Goal: Task Accomplishment & Management: Manage account settings

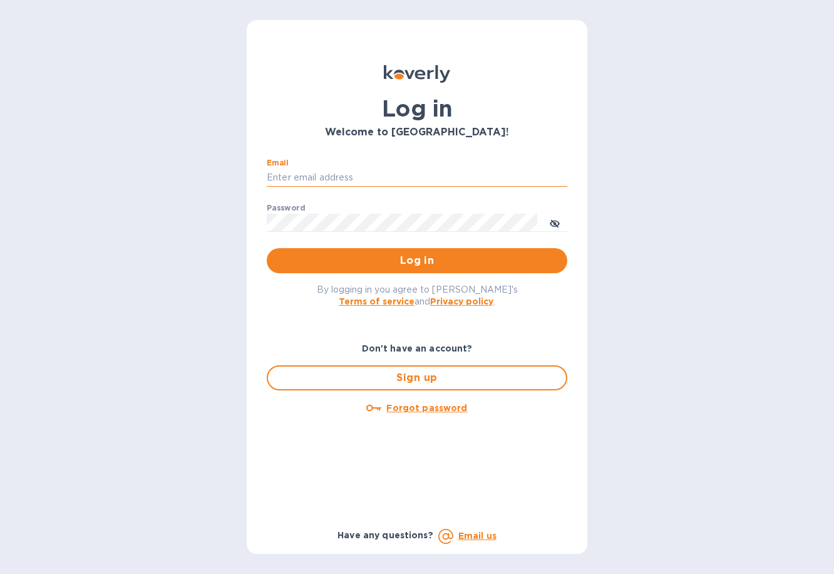
type input "[PERSON_NAME][EMAIL_ADDRESS][DOMAIN_NAME]"
click at [417, 260] on button "Log in" at bounding box center [417, 260] width 301 height 25
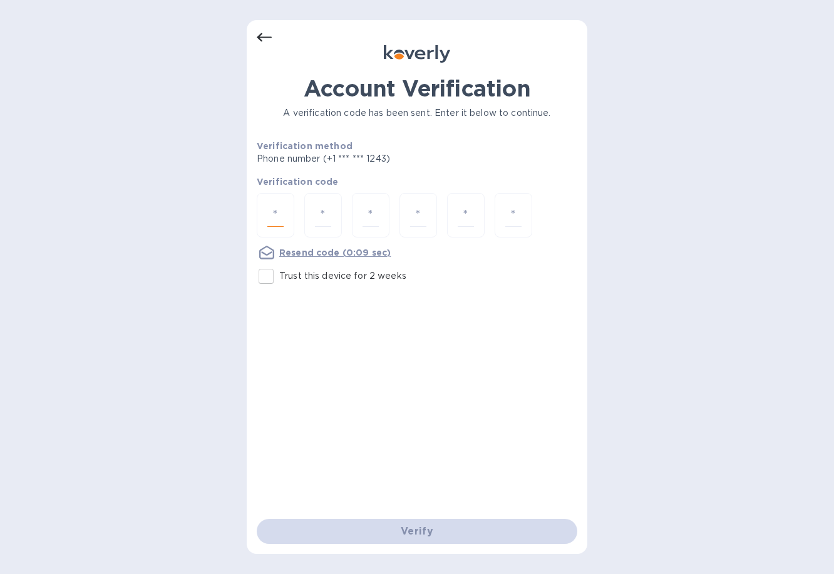
click at [275, 208] on input "number" at bounding box center [275, 215] width 16 height 23
type input "9"
type input "3"
type input "8"
type input "6"
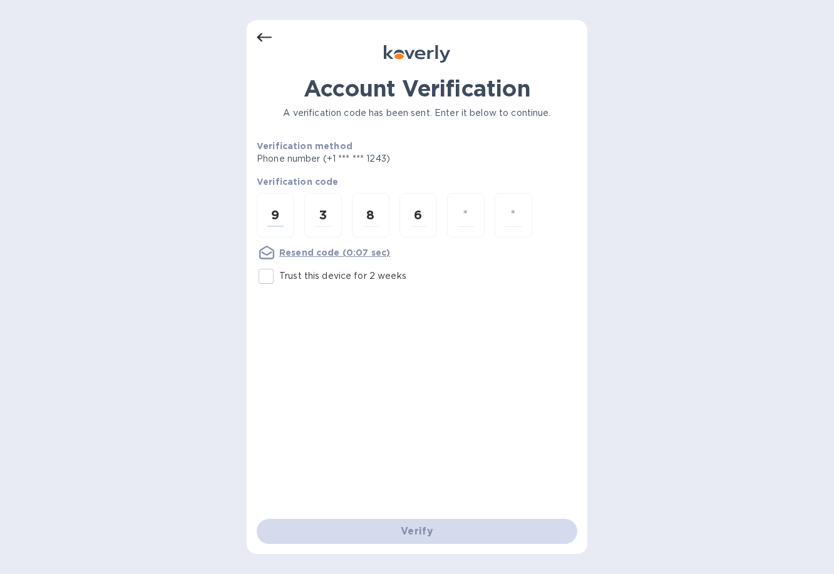
type input "7"
type input "2"
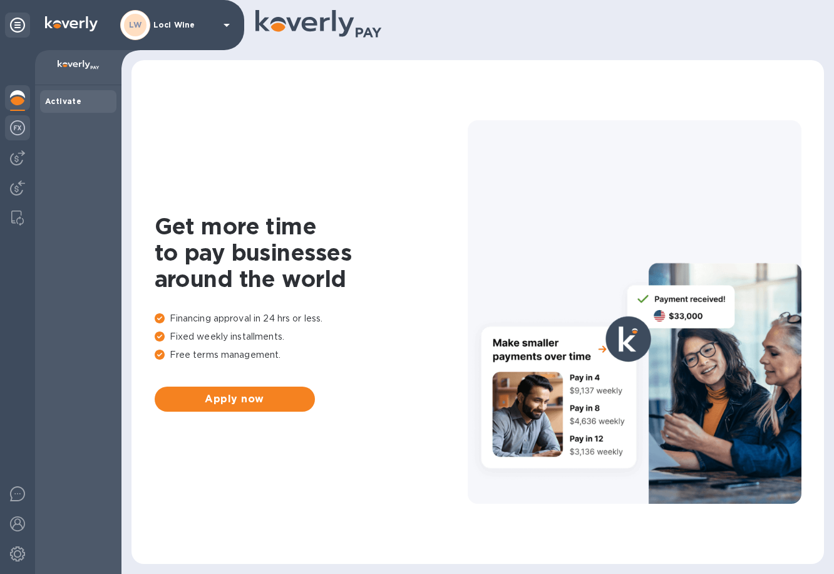
click at [28, 135] on div at bounding box center [17, 129] width 25 height 28
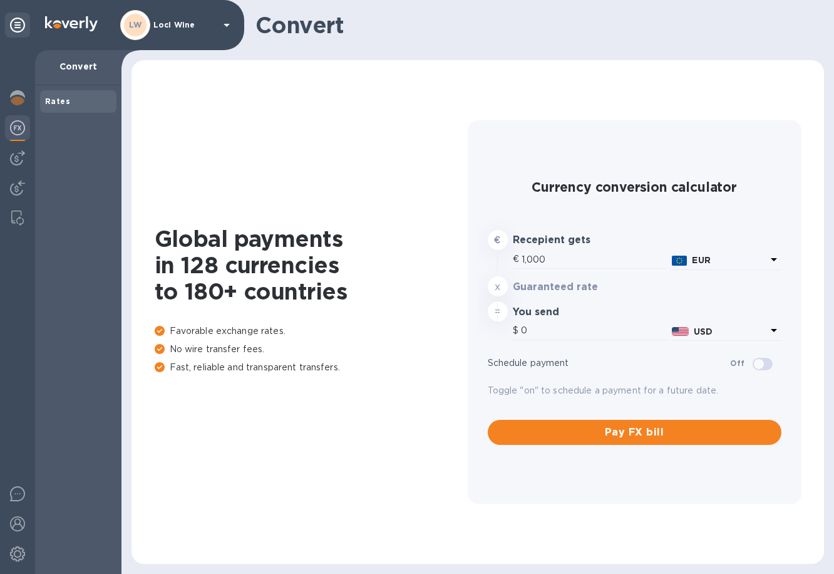
type input "1,180.1"
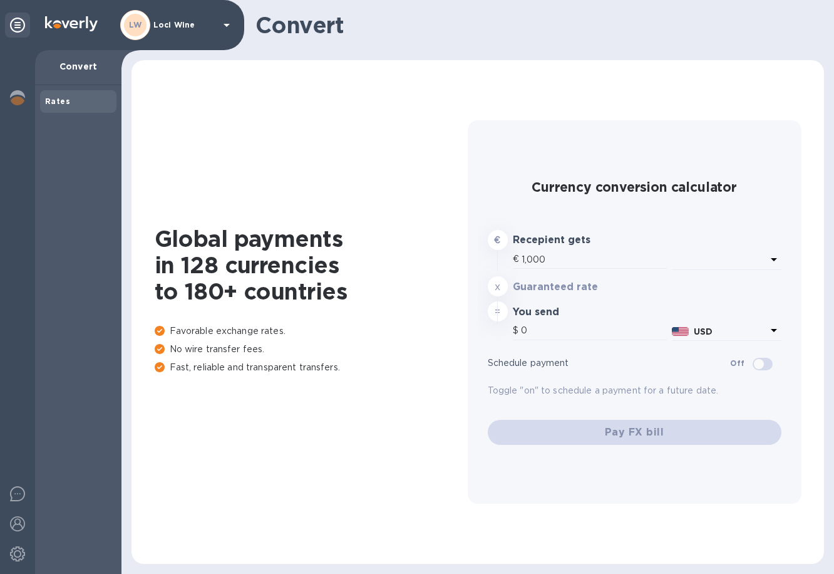
type input "1,179.7"
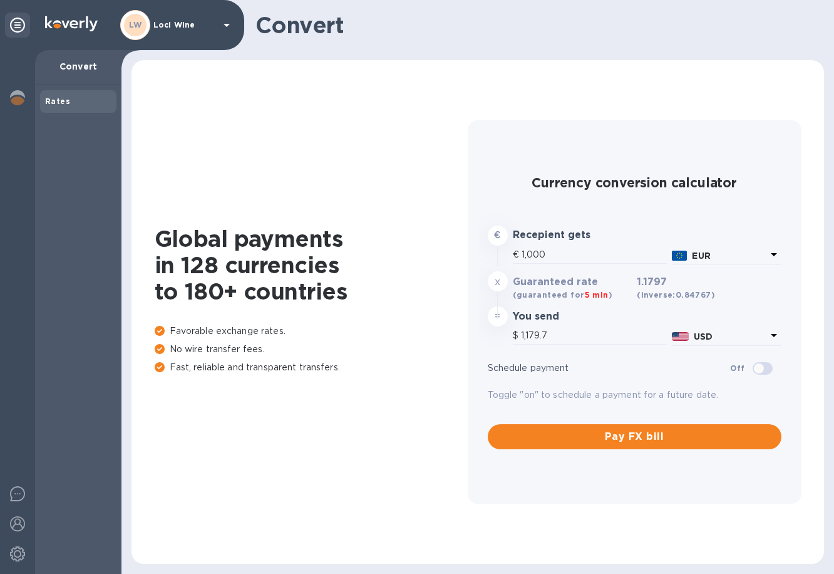
type input "1,179.7"
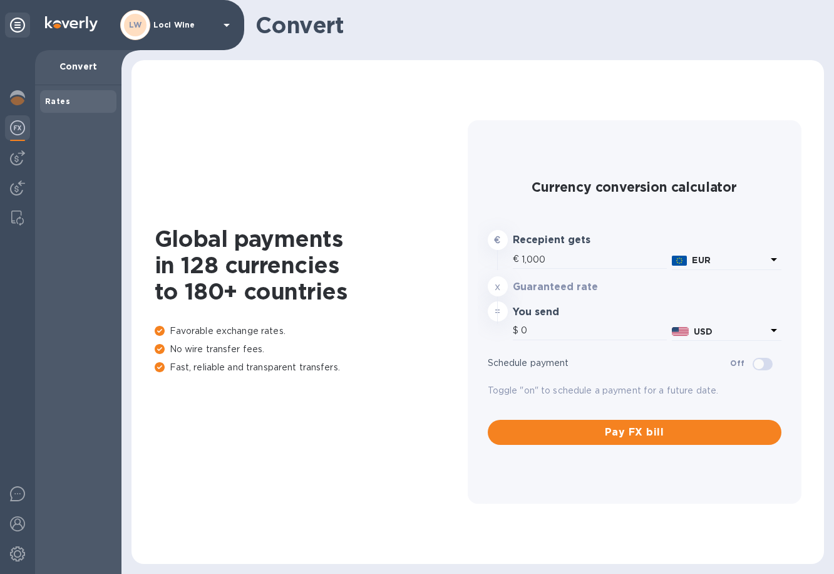
type input "1,179.7"
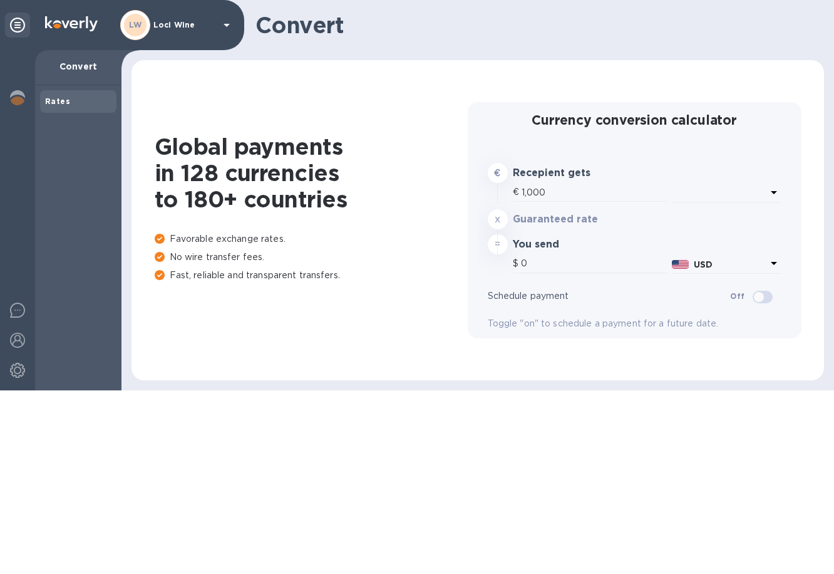
type input "1,179.7"
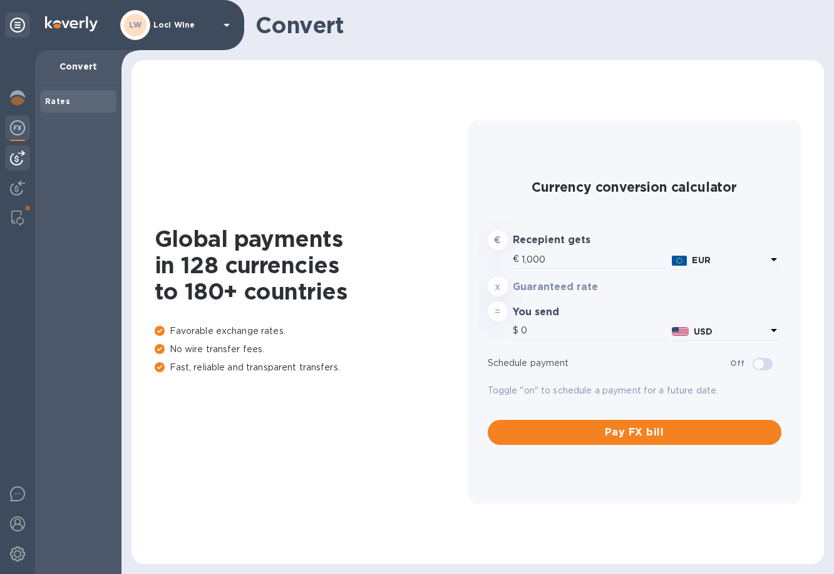
type input "1,179.4"
type input "1,179.3"
type input "1,179.2"
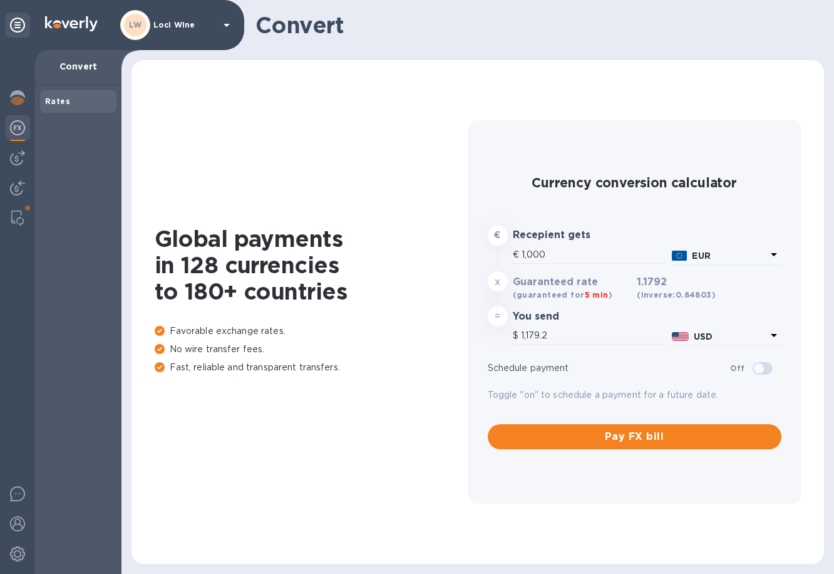
click at [26, 131] on div at bounding box center [17, 129] width 25 height 28
click at [23, 160] on img at bounding box center [17, 157] width 15 height 15
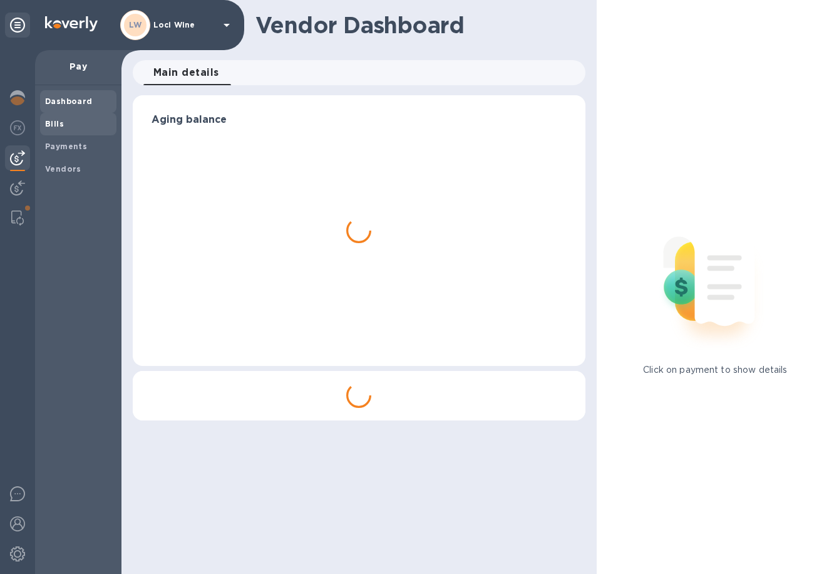
click at [61, 125] on b "Bills" at bounding box center [54, 123] width 19 height 9
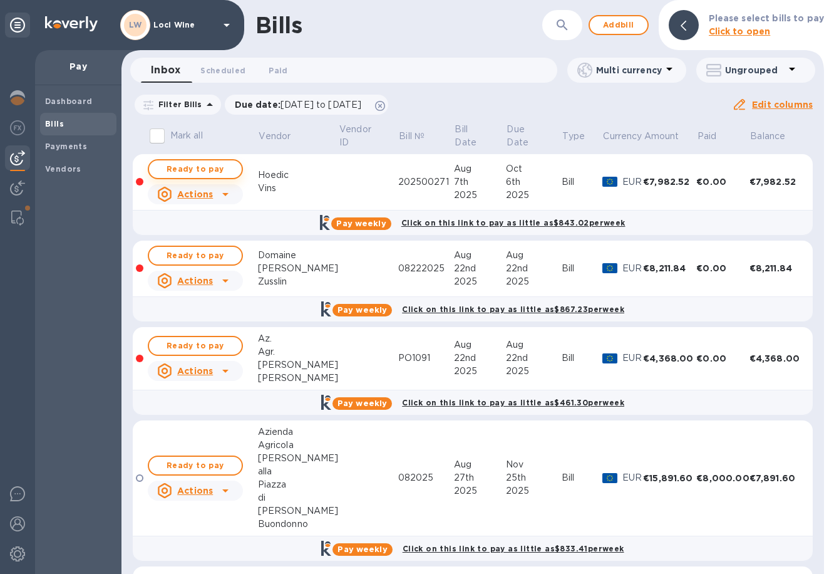
click at [192, 172] on span "Ready to pay" at bounding box center [195, 169] width 73 height 15
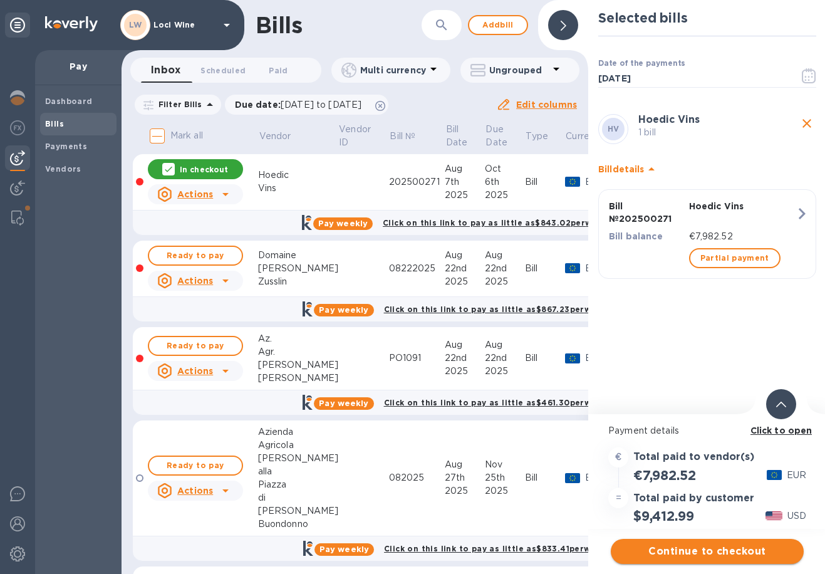
click at [693, 553] on span "Continue to checkout" at bounding box center [707, 551] width 173 height 15
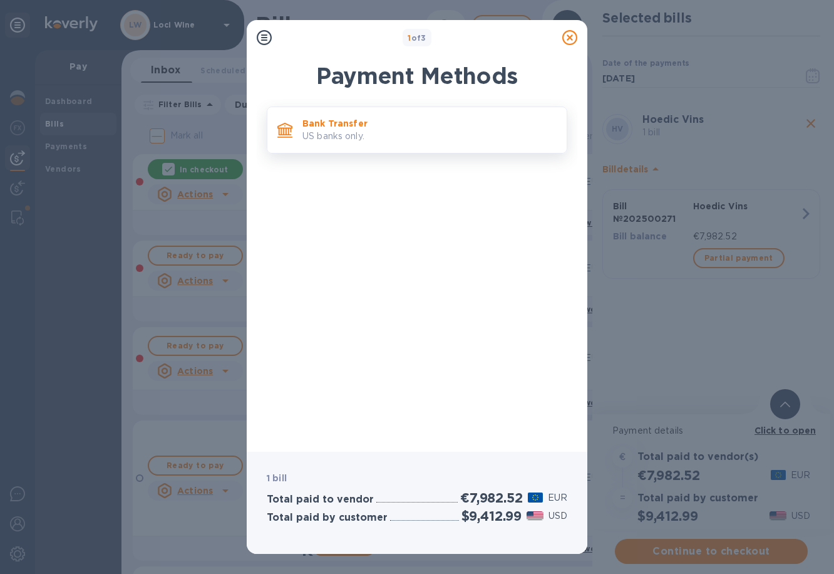
click at [357, 125] on p "Bank Transfer" at bounding box center [430, 123] width 254 height 13
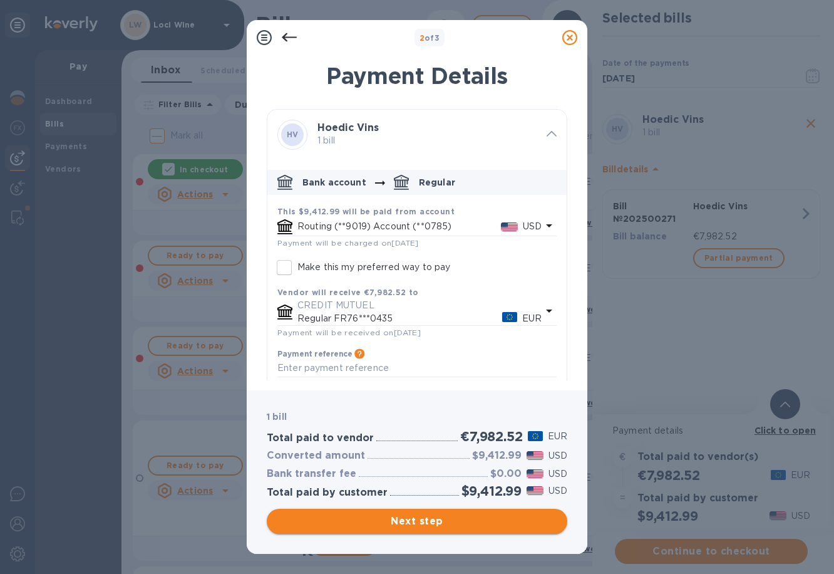
click at [441, 525] on span "Next step" at bounding box center [417, 521] width 281 height 15
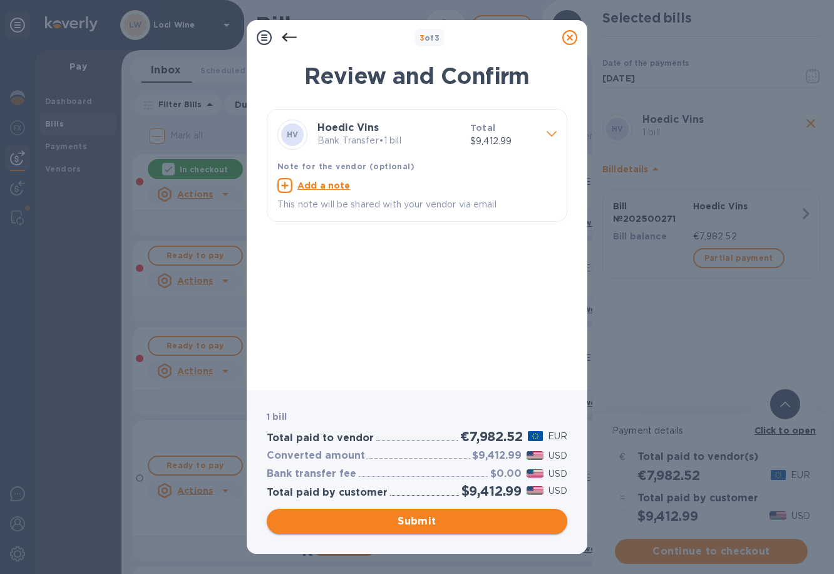
click at [423, 520] on span "Submit" at bounding box center [417, 521] width 281 height 15
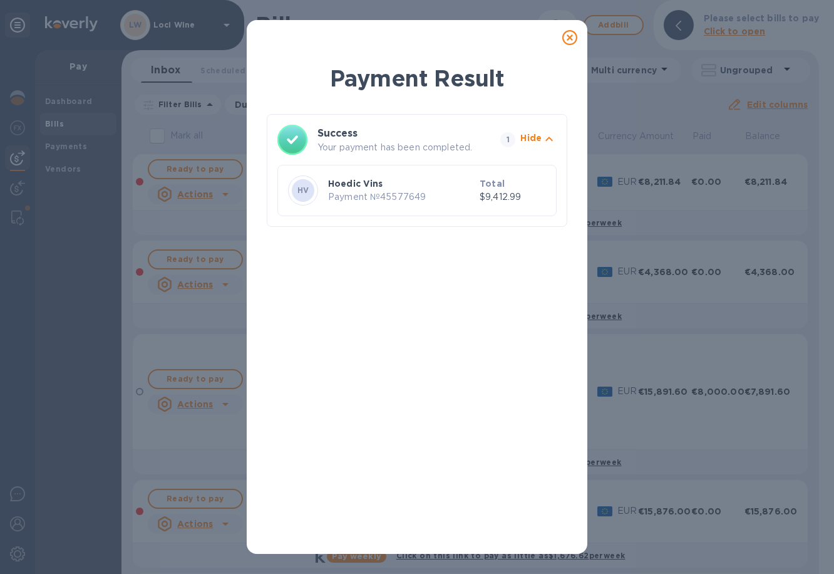
click at [566, 35] on icon at bounding box center [569, 37] width 15 height 15
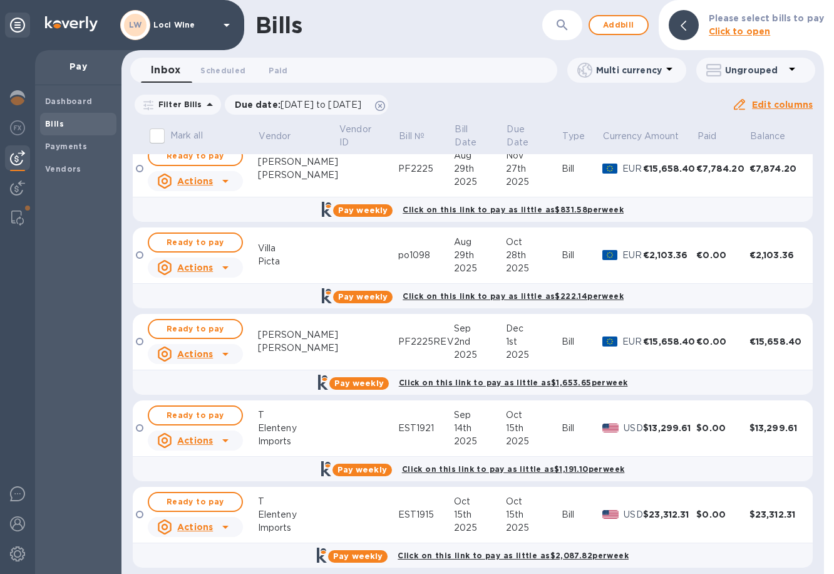
scroll to position [623, 0]
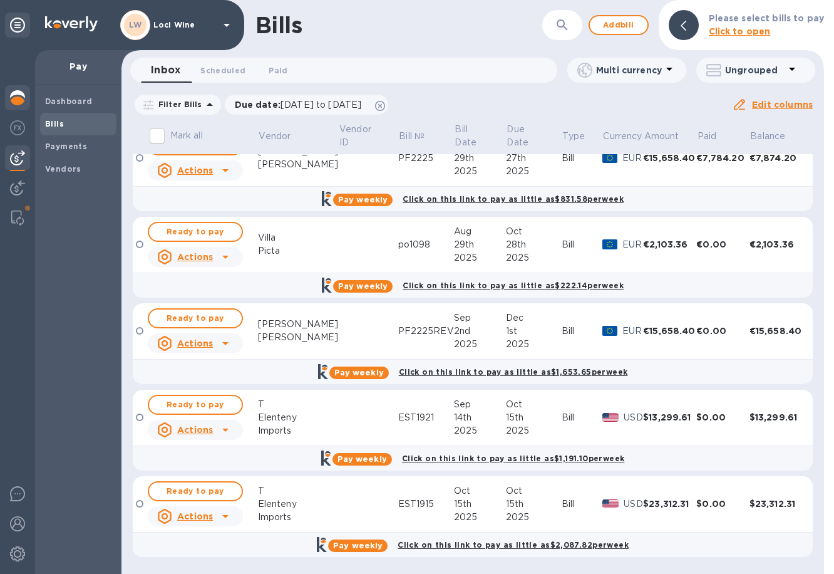
click at [21, 100] on img at bounding box center [17, 97] width 15 height 15
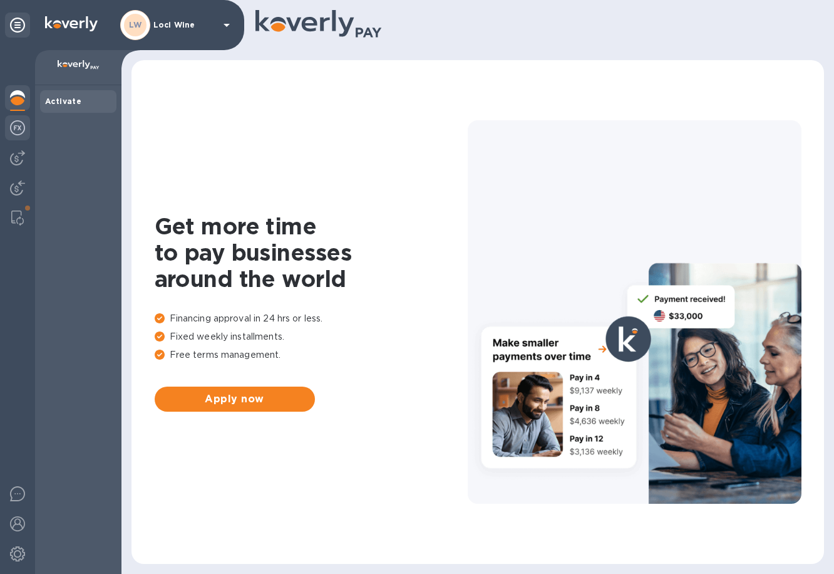
click at [19, 128] on img at bounding box center [17, 127] width 15 height 15
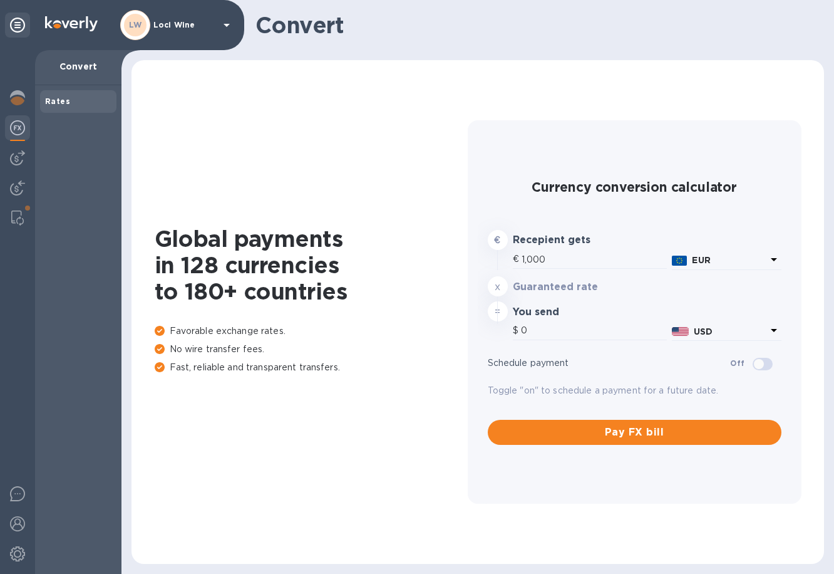
type input "1,179.1"
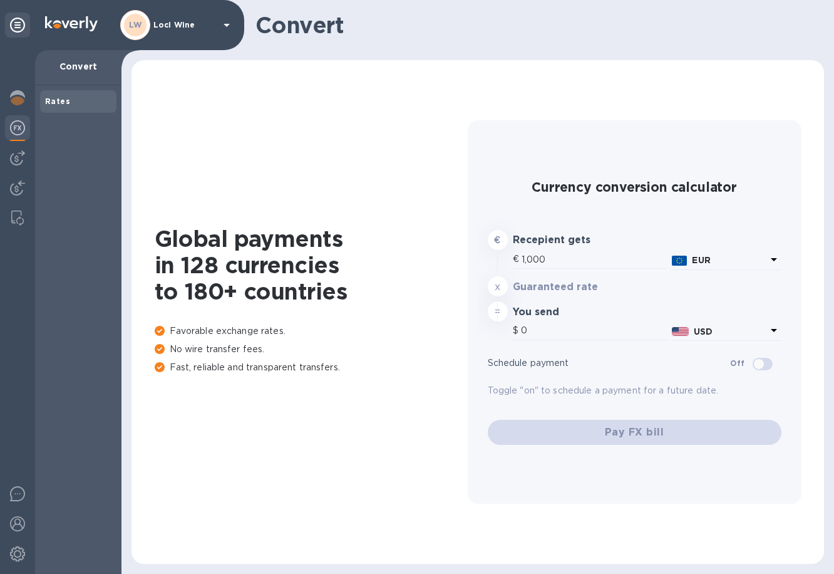
type input "1,179.1"
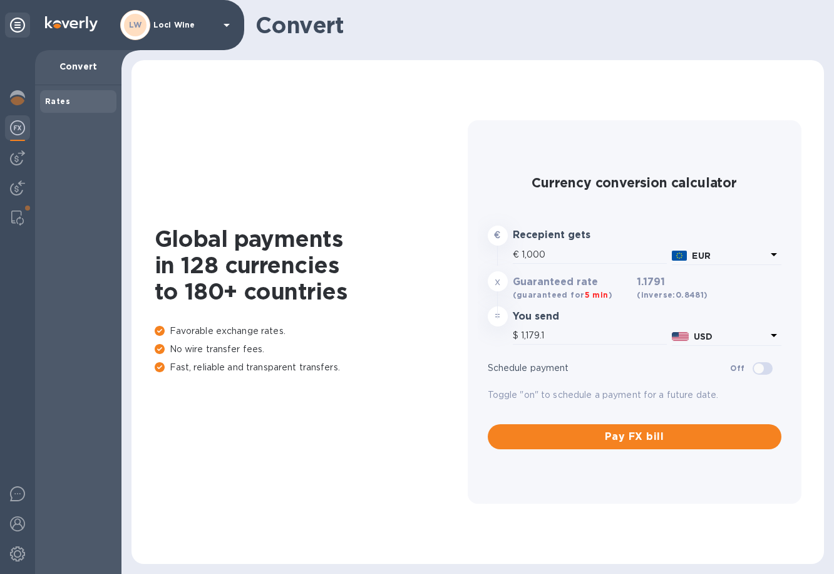
click at [19, 137] on div at bounding box center [17, 129] width 25 height 28
click at [21, 162] on img at bounding box center [17, 157] width 15 height 15
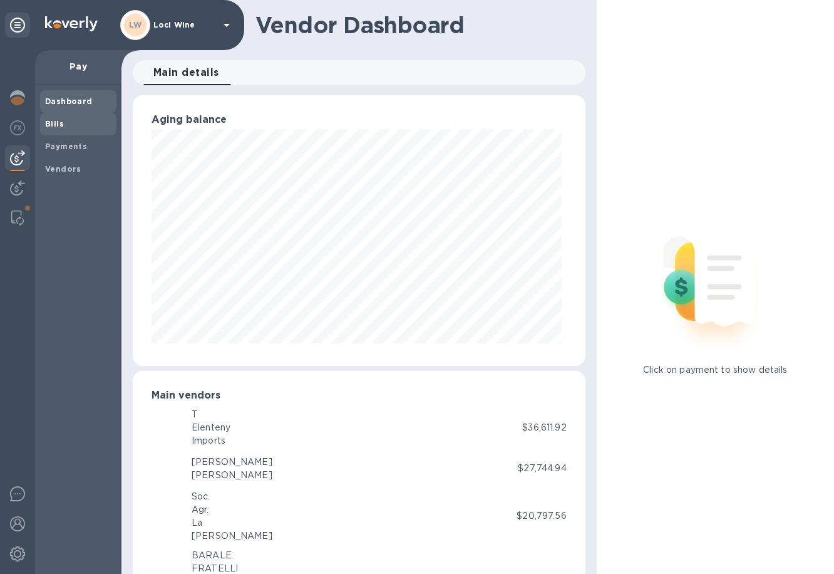
scroll to position [271, 447]
click at [52, 127] on b "Bills" at bounding box center [54, 123] width 19 height 9
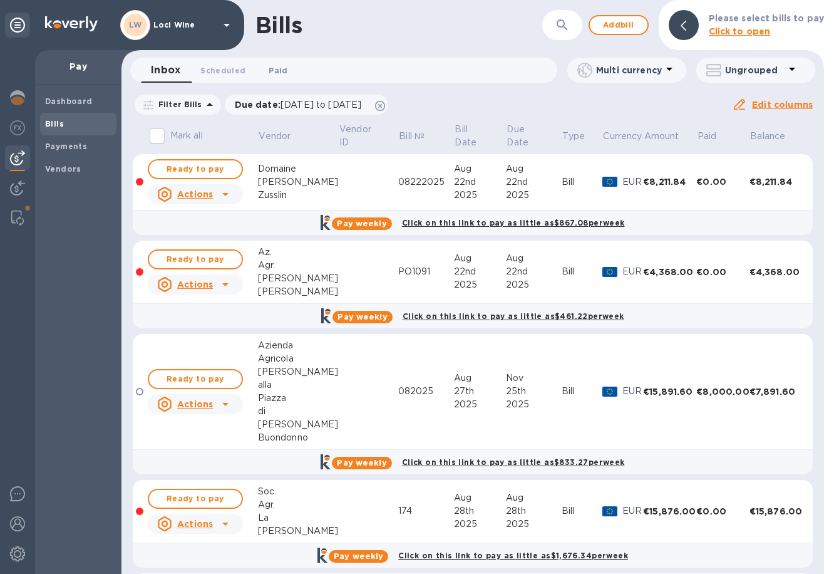
click at [282, 66] on span "Paid 0" at bounding box center [278, 70] width 19 height 13
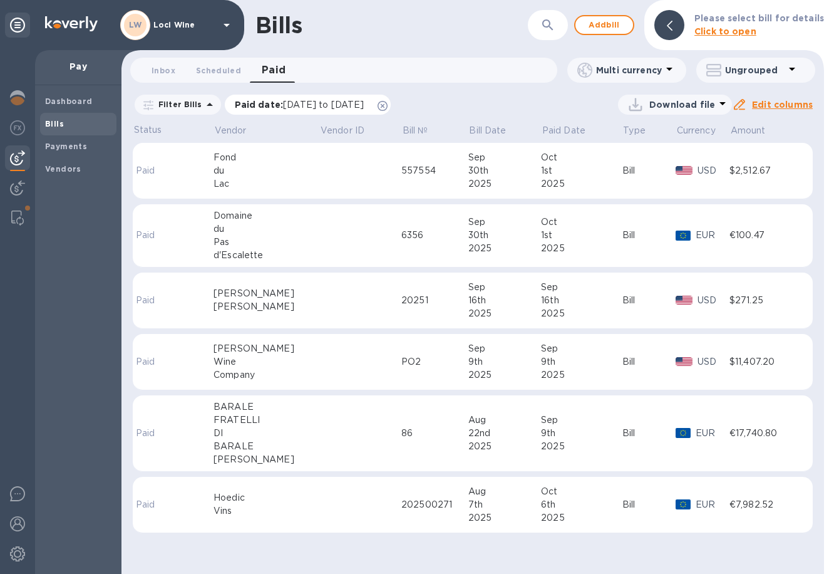
click at [316, 103] on span "[DATE] to [DATE]" at bounding box center [323, 105] width 81 height 10
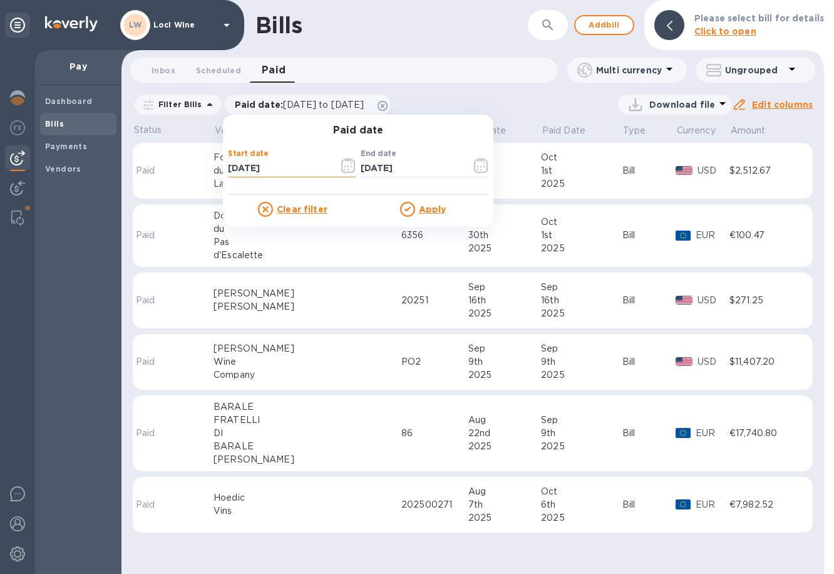
click at [231, 165] on input "[DATE]" at bounding box center [278, 168] width 101 height 19
type input "[DATE]"
click at [420, 204] on u "Apply" at bounding box center [433, 209] width 28 height 10
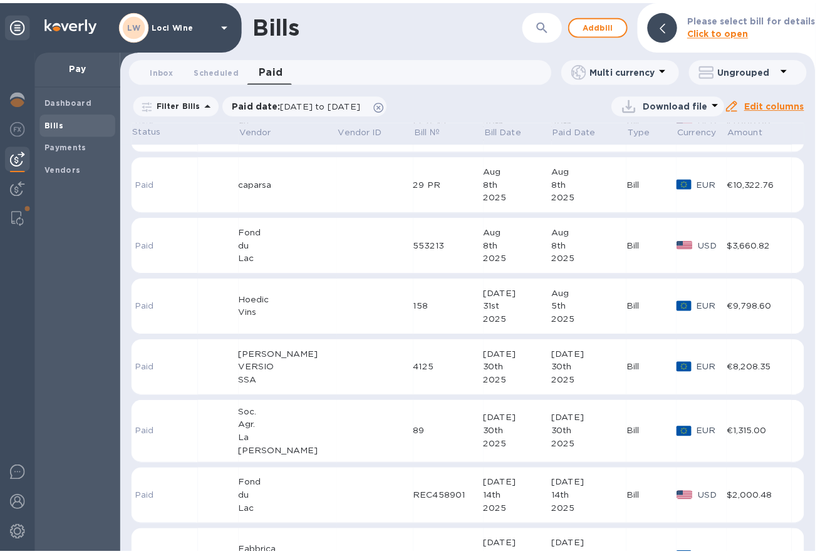
scroll to position [829, 0]
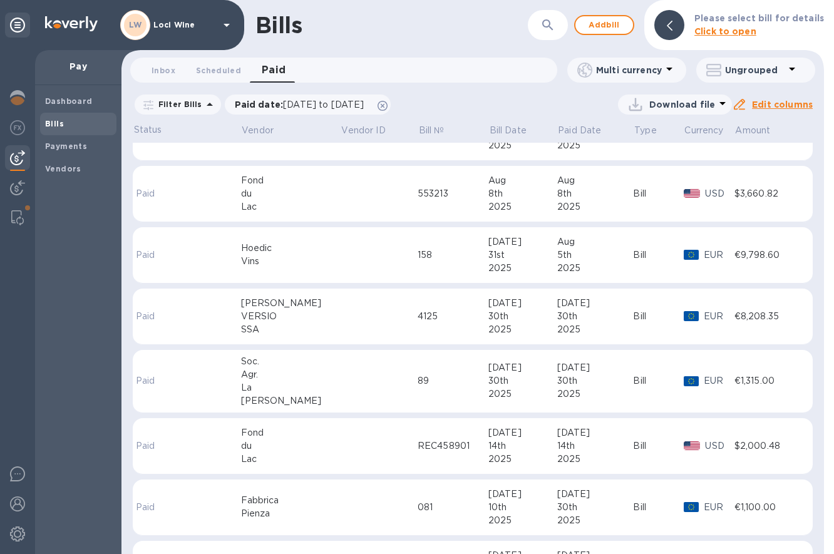
click at [341, 229] on td at bounding box center [379, 255] width 77 height 56
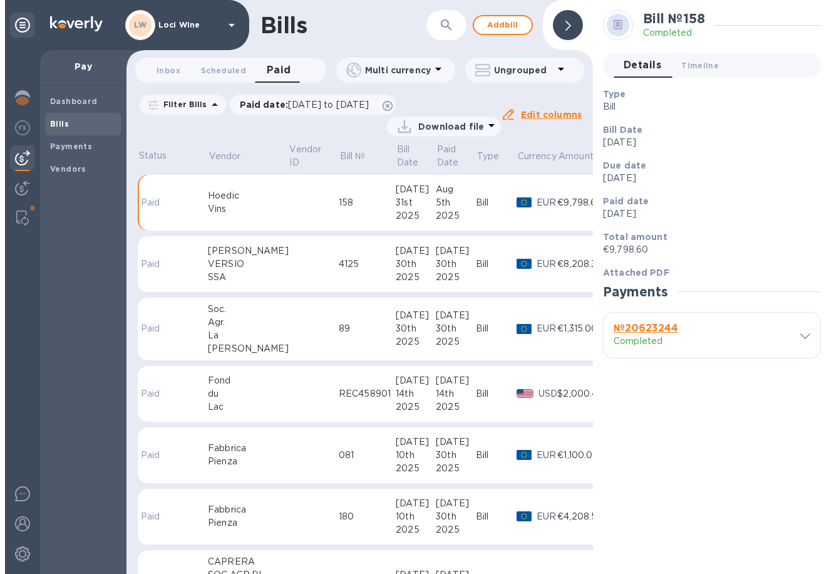
scroll to position [929, 0]
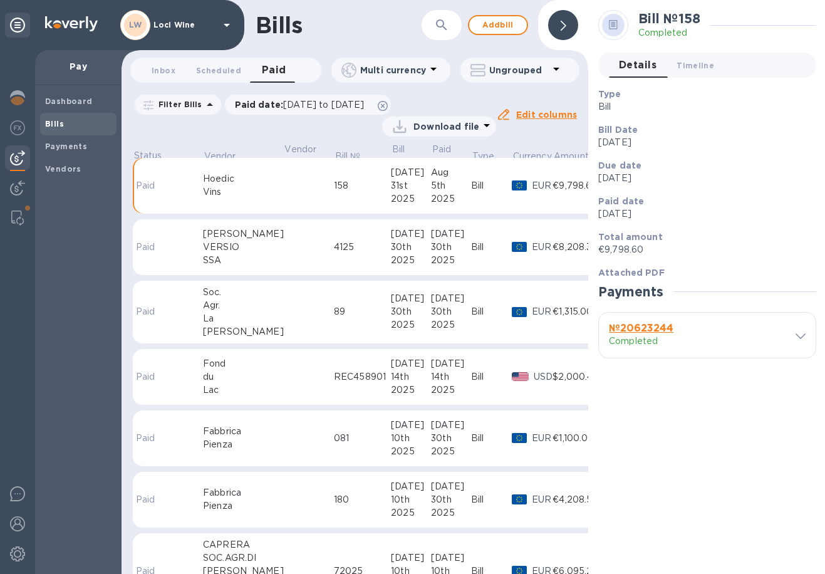
click at [568, 31] on div at bounding box center [563, 25] width 30 height 30
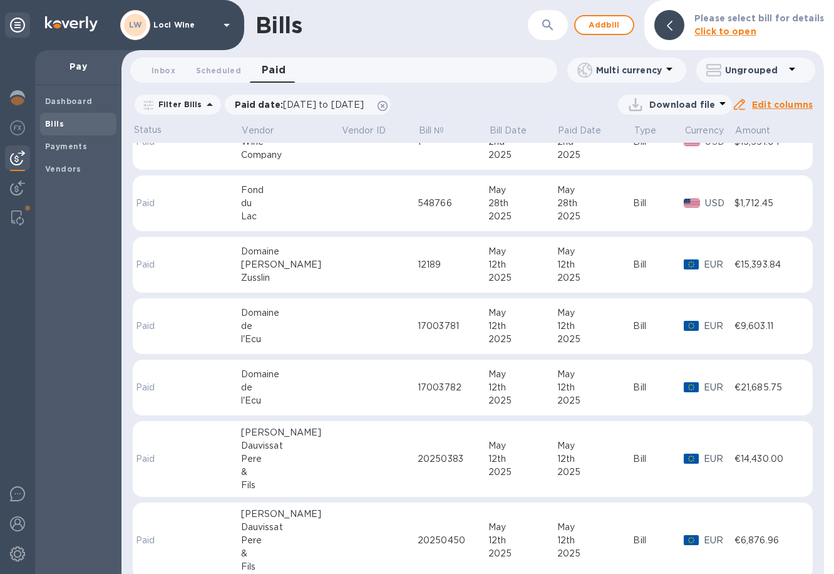
scroll to position [1362, 0]
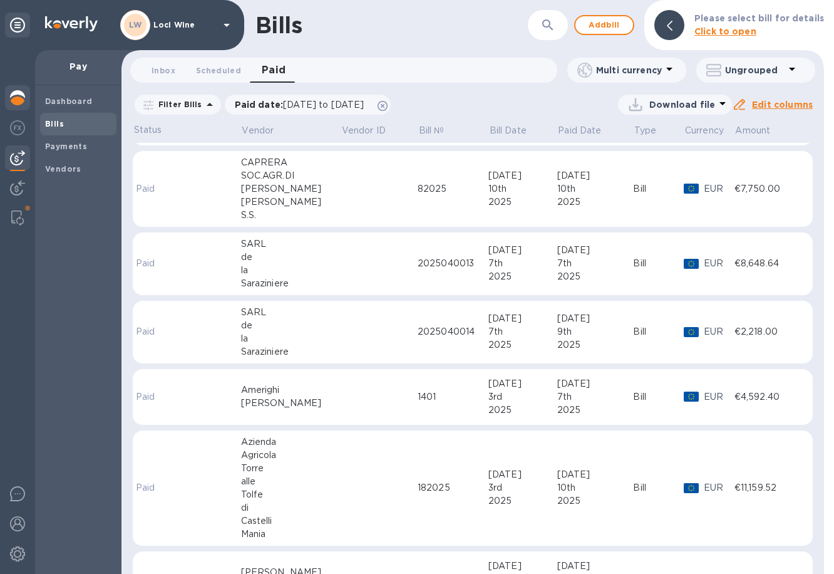
click at [19, 102] on img at bounding box center [17, 97] width 15 height 15
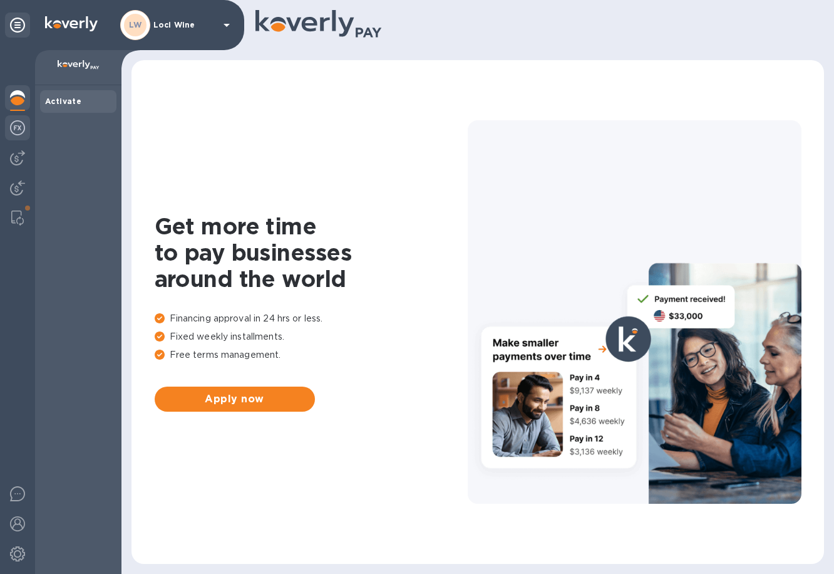
click at [22, 129] on img at bounding box center [17, 127] width 15 height 15
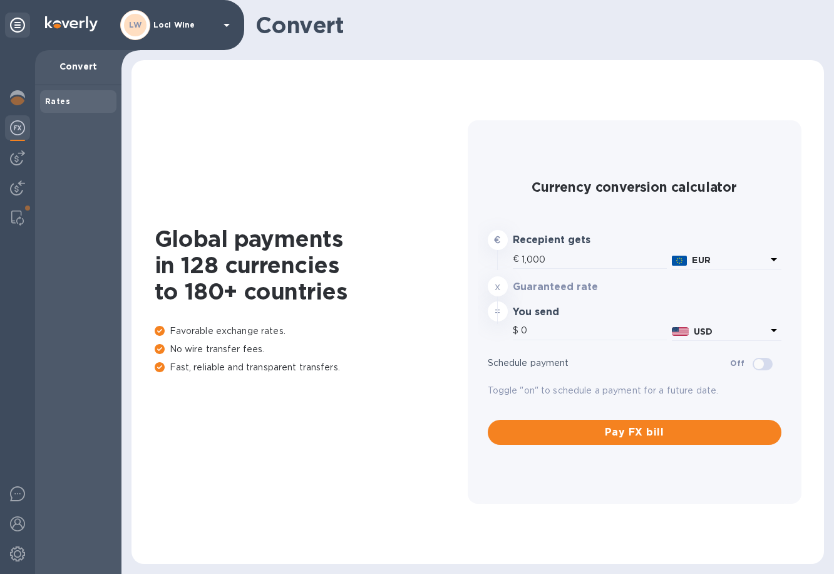
type input "1,179"
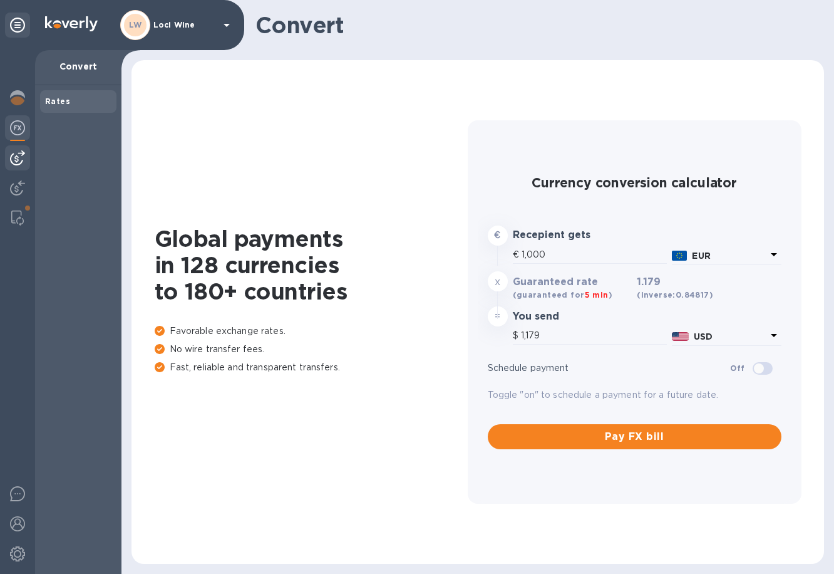
click at [20, 161] on img at bounding box center [17, 157] width 15 height 15
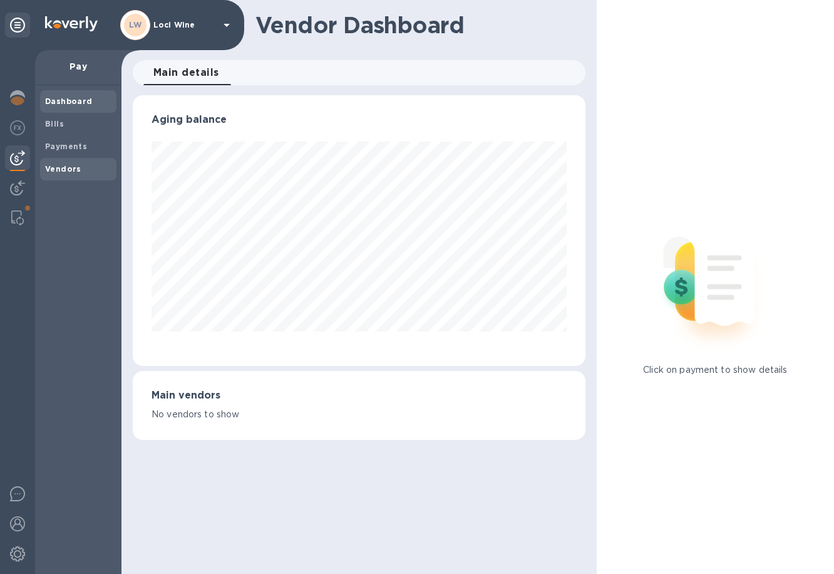
scroll to position [626052, 625875]
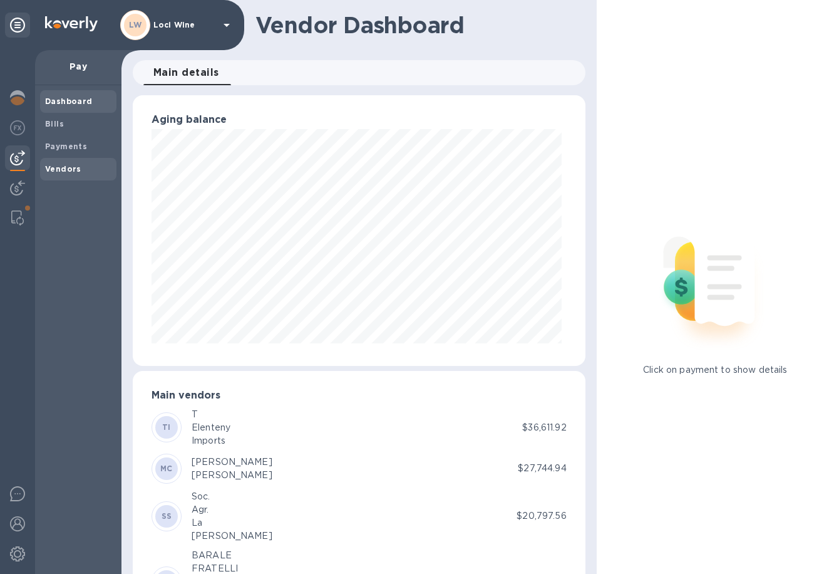
click at [66, 164] on b "Vendors" at bounding box center [63, 168] width 36 height 9
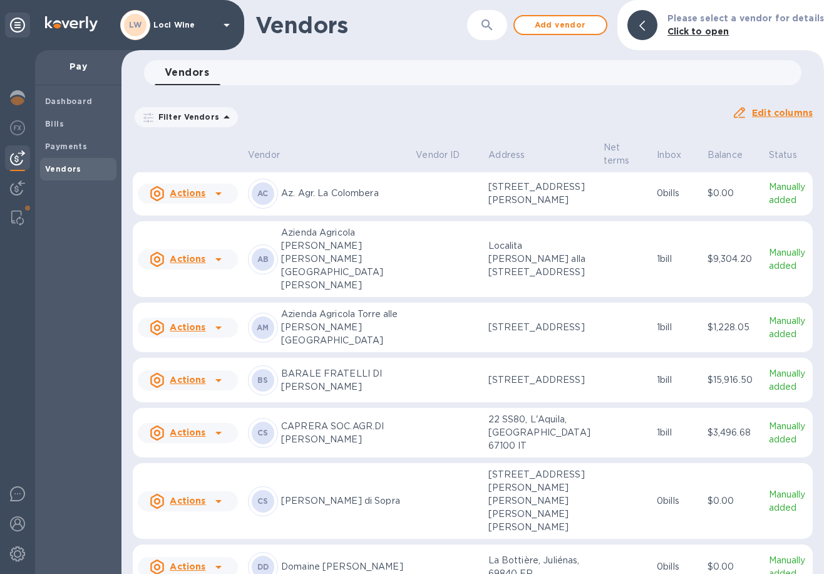
scroll to position [593, 0]
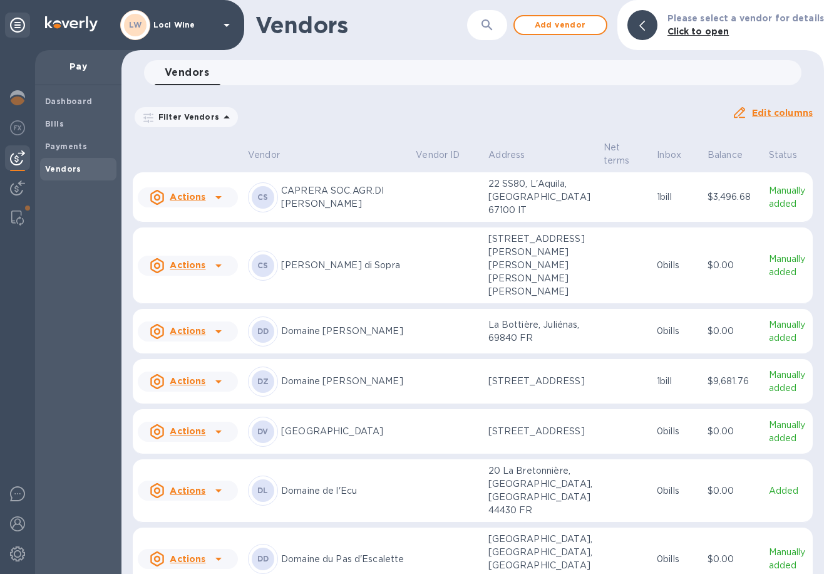
click at [339, 210] on p "CAPRERA SOC.AGR.DI [PERSON_NAME]" at bounding box center [343, 197] width 125 height 26
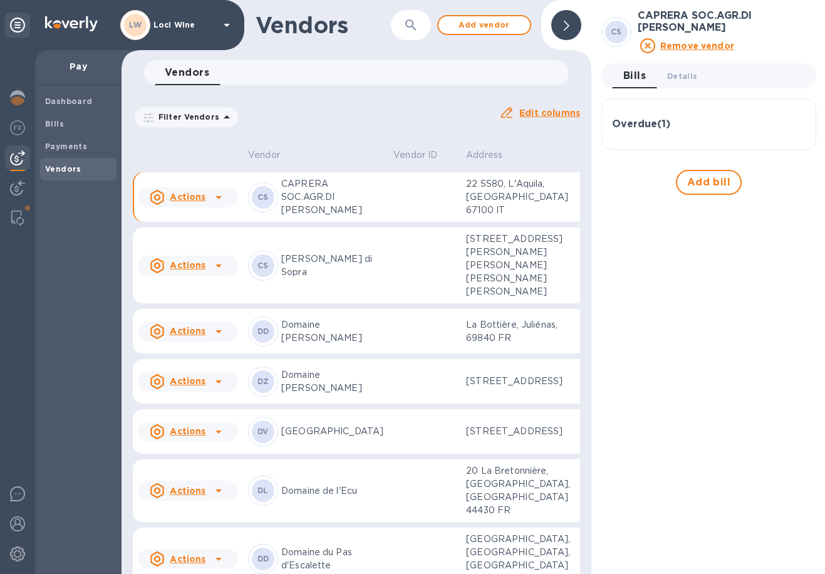
click at [646, 130] on h3 "Overdue ( 1 )" at bounding box center [641, 124] width 58 height 12
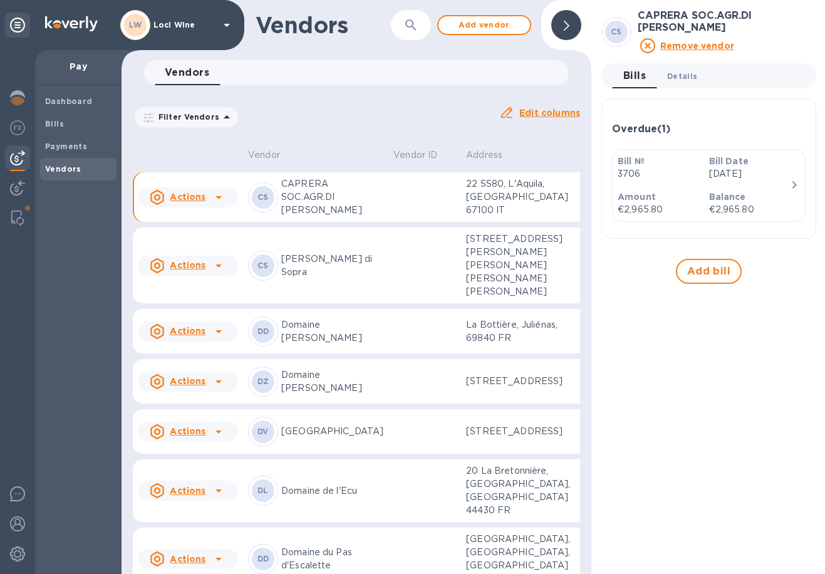
click at [681, 78] on span "Details 0" at bounding box center [682, 76] width 30 height 13
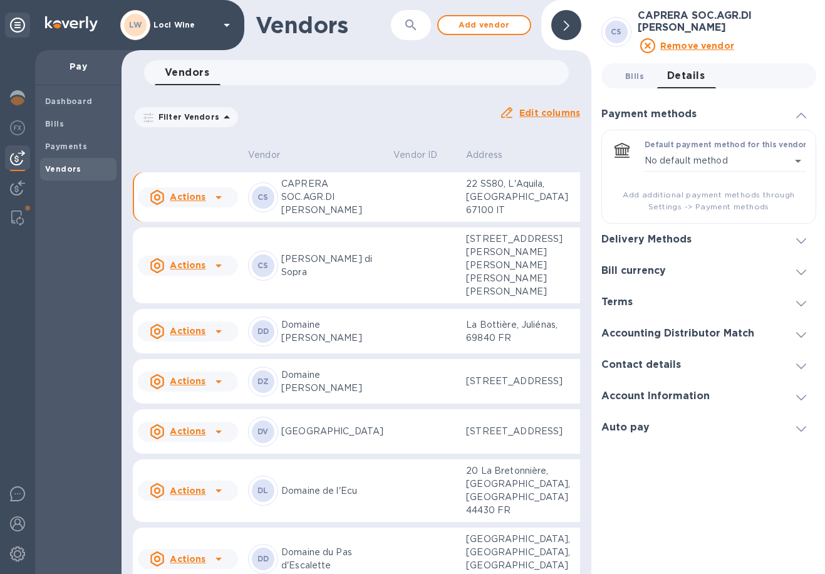
click at [629, 77] on span "Bills 0" at bounding box center [634, 76] width 19 height 13
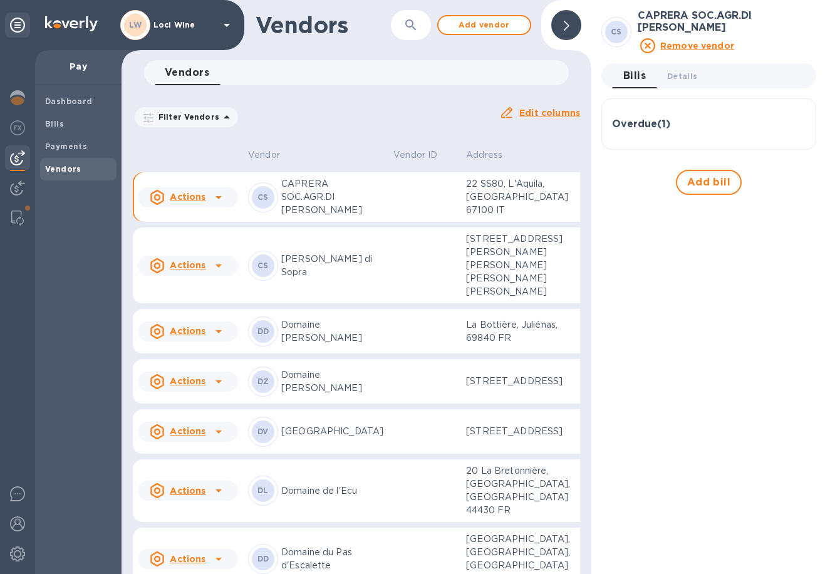
click at [644, 126] on h3 "Overdue ( 1 )" at bounding box center [641, 124] width 58 height 12
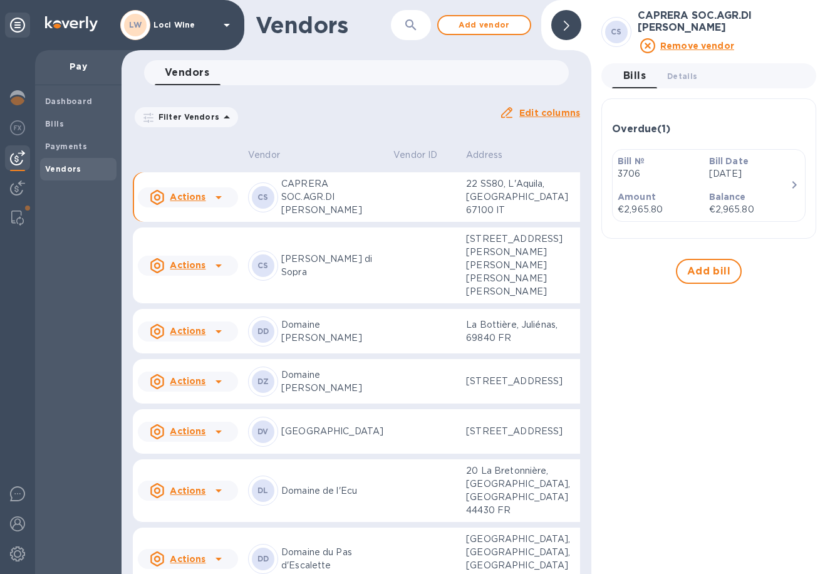
click at [564, 21] on span at bounding box center [567, 25] width 6 height 12
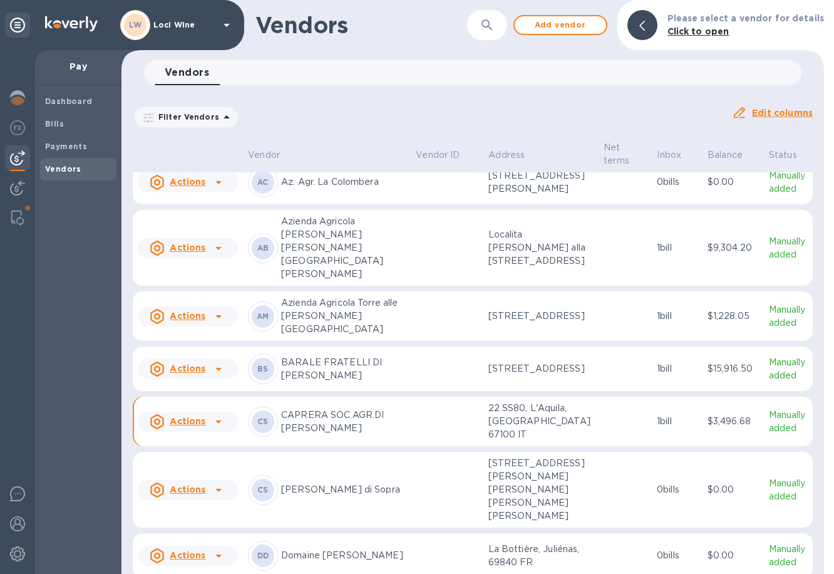
scroll to position [87, 0]
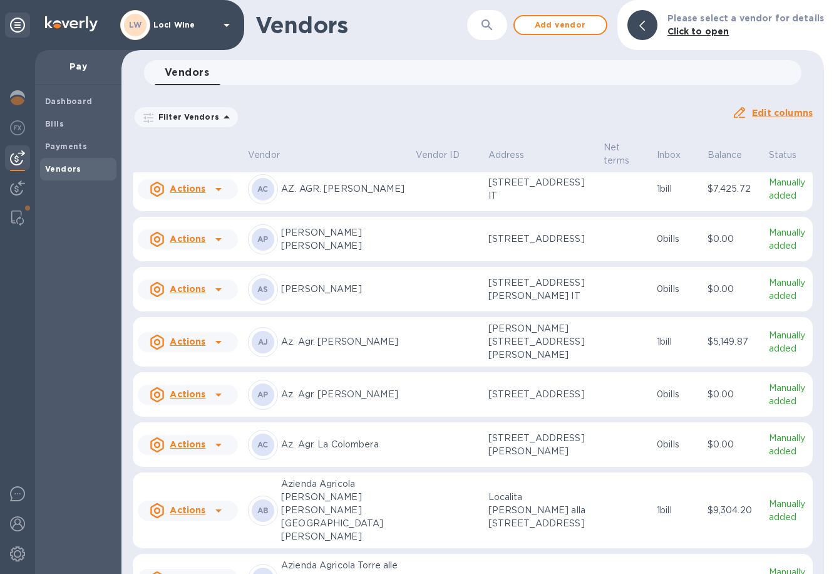
click at [385, 195] on p "AZ. AGR. [PERSON_NAME]" at bounding box center [343, 188] width 125 height 13
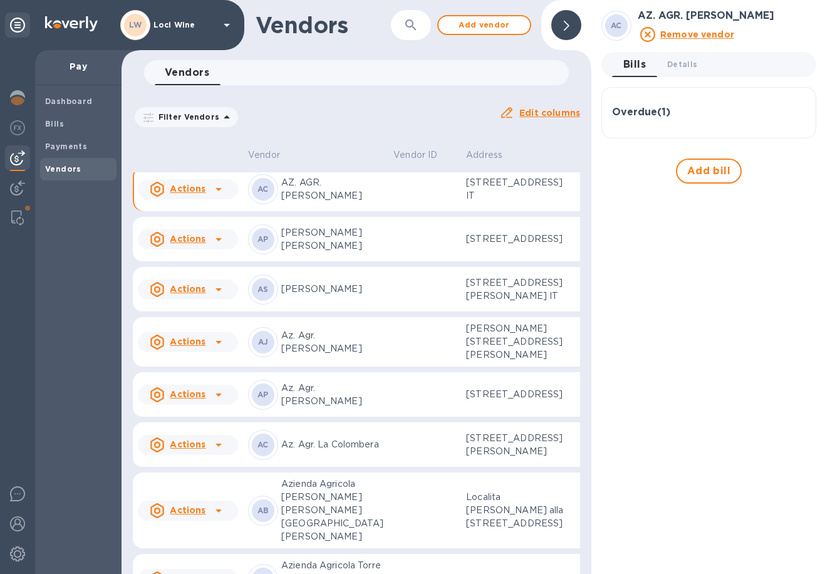
click at [651, 113] on h3 "Overdue ( 1 )" at bounding box center [641, 112] width 58 height 12
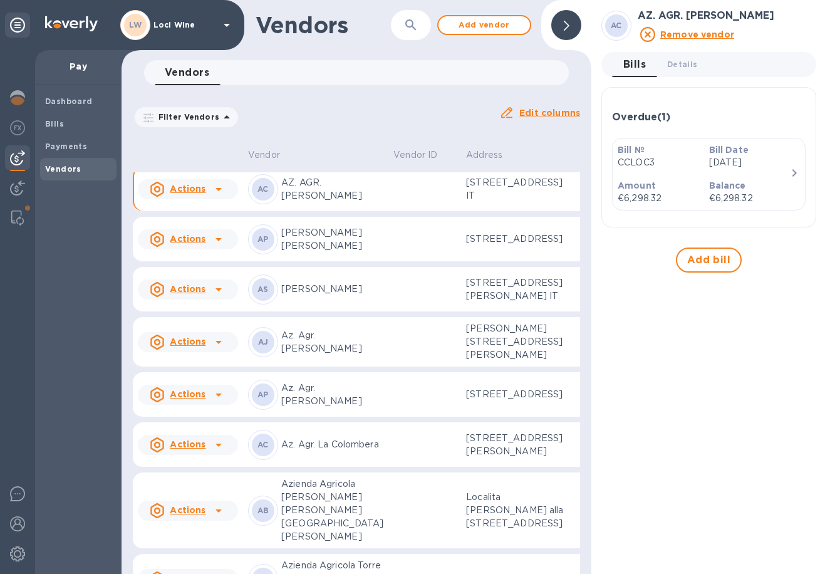
click at [660, 151] on p "Bill №" at bounding box center [658, 149] width 81 height 13
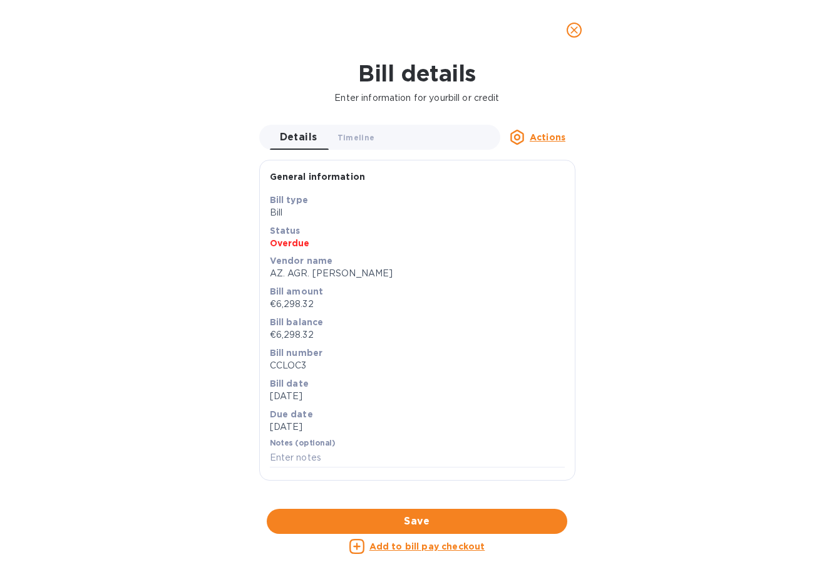
click at [246, 145] on div "Bill details Enter information for your bill or credit Details 0 Timeline 0 Act…" at bounding box center [417, 317] width 834 height 514
